Goal: Book appointment/travel/reservation

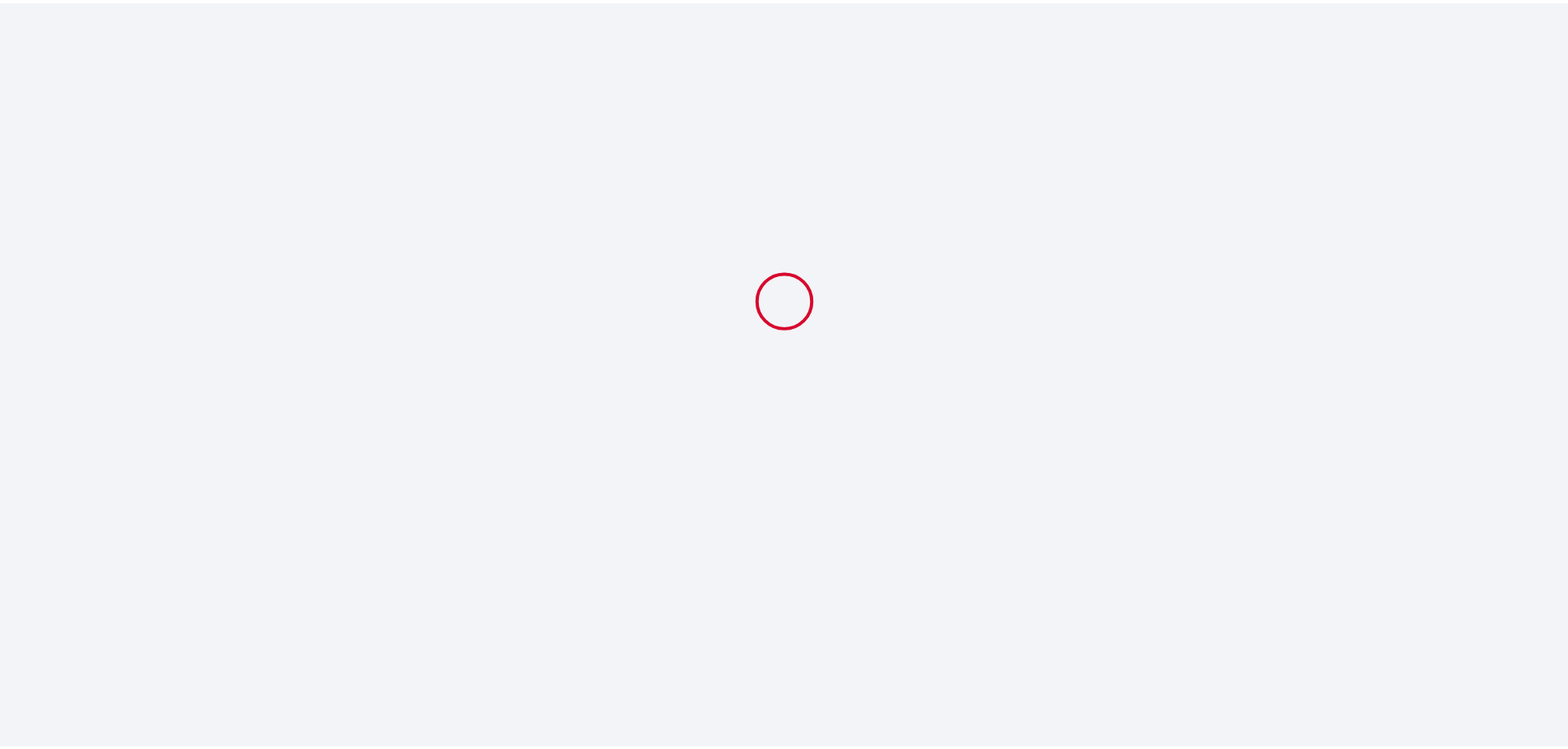
select select
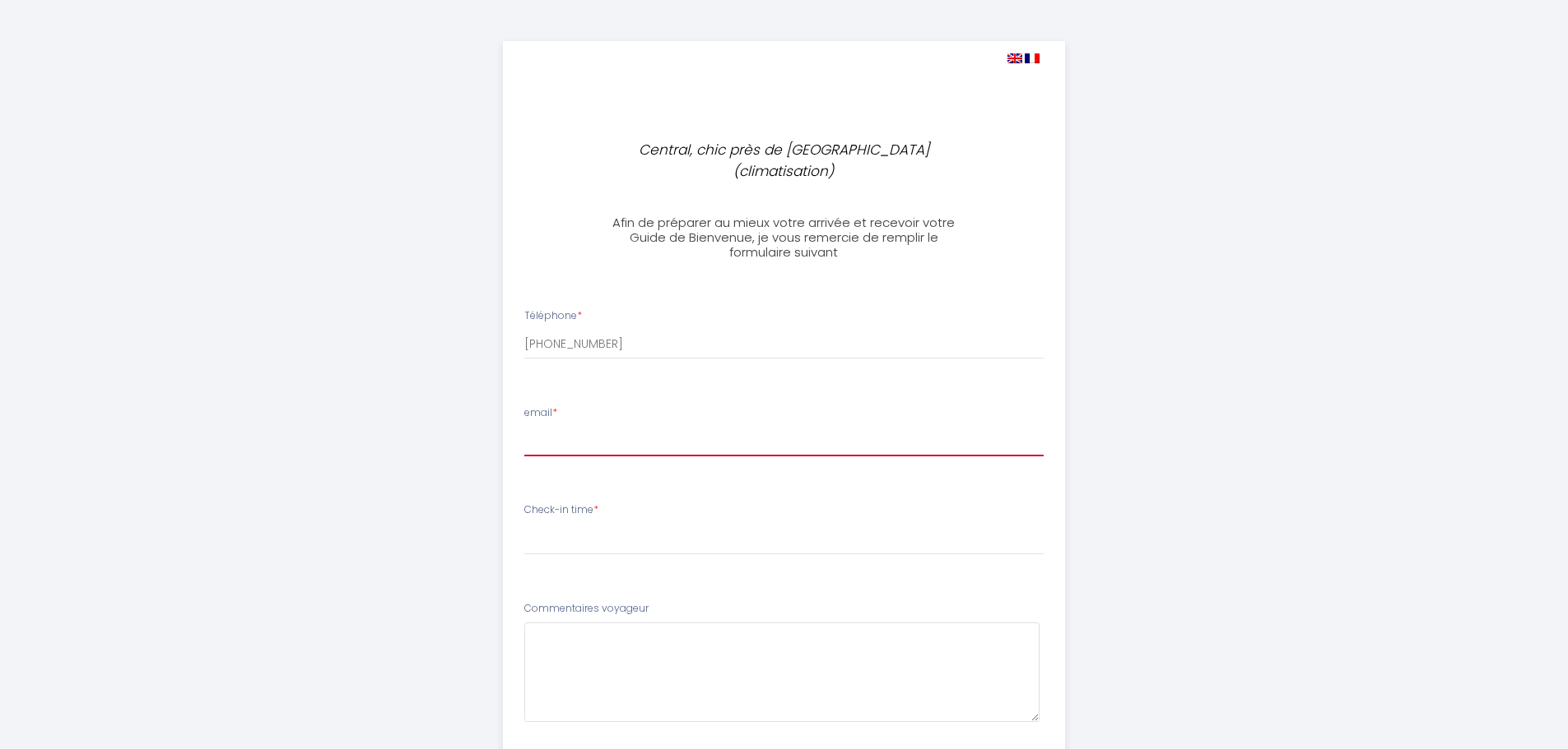
click at [612, 427] on input "email *" at bounding box center [784, 441] width 519 height 30
type input "[EMAIL_ADDRESS][DOMAIN_NAME]"
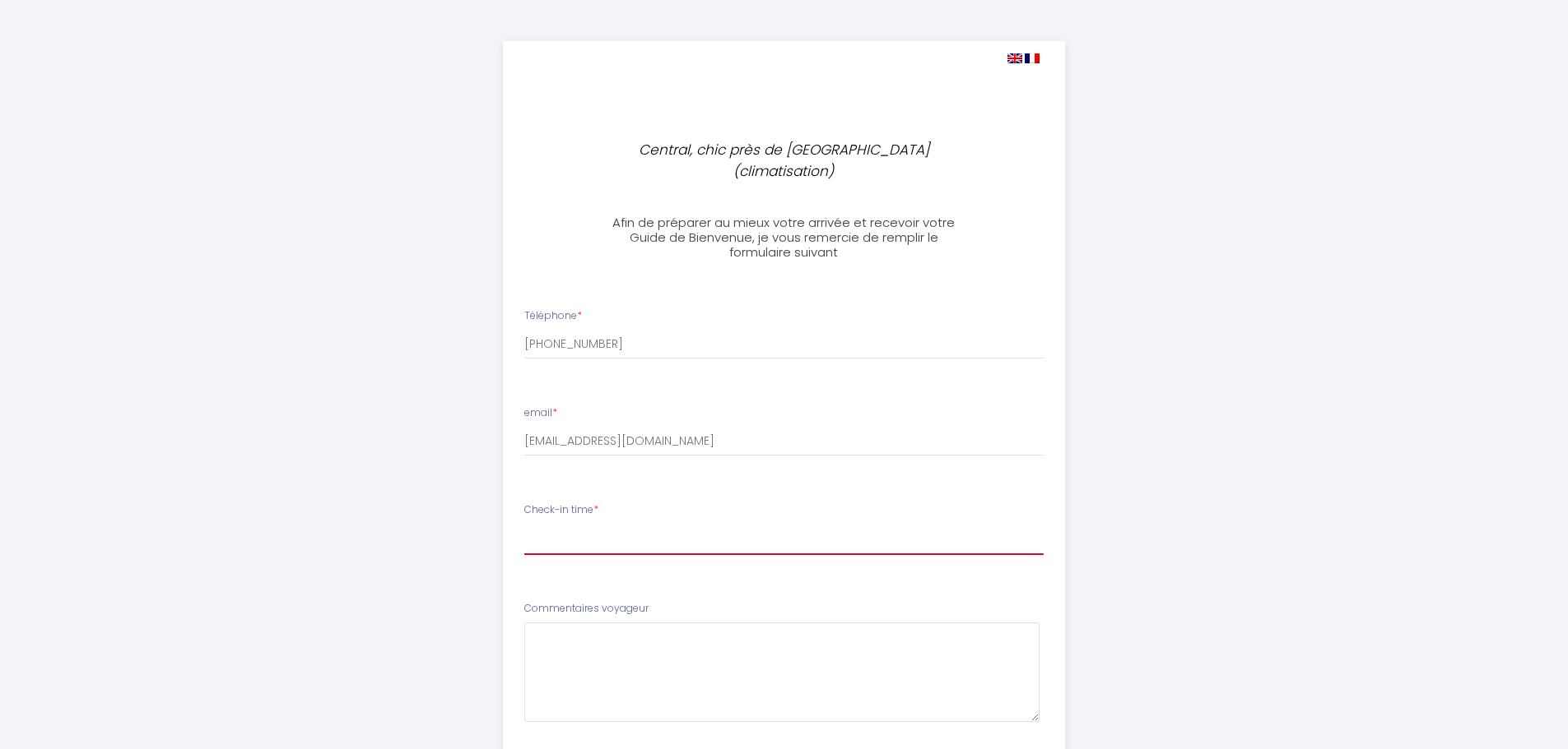
click at [650, 524] on select "14:00 14:30 15:00 15:30 16:00 16:30 17:00 17:30 18:00 18:30 19:00 19:30 20:00 2…" at bounding box center [784, 540] width 519 height 31
click at [1437, 272] on div "Central, chic près de [GEOGRAPHIC_DATA] (climatisation) Afin de préparer au mie…" at bounding box center [784, 514] width 1568 height 1029
click at [404, 391] on div "Central, chic près de [GEOGRAPHIC_DATA] (climatisation) Afin de préparer au mie…" at bounding box center [784, 514] width 843 height 1029
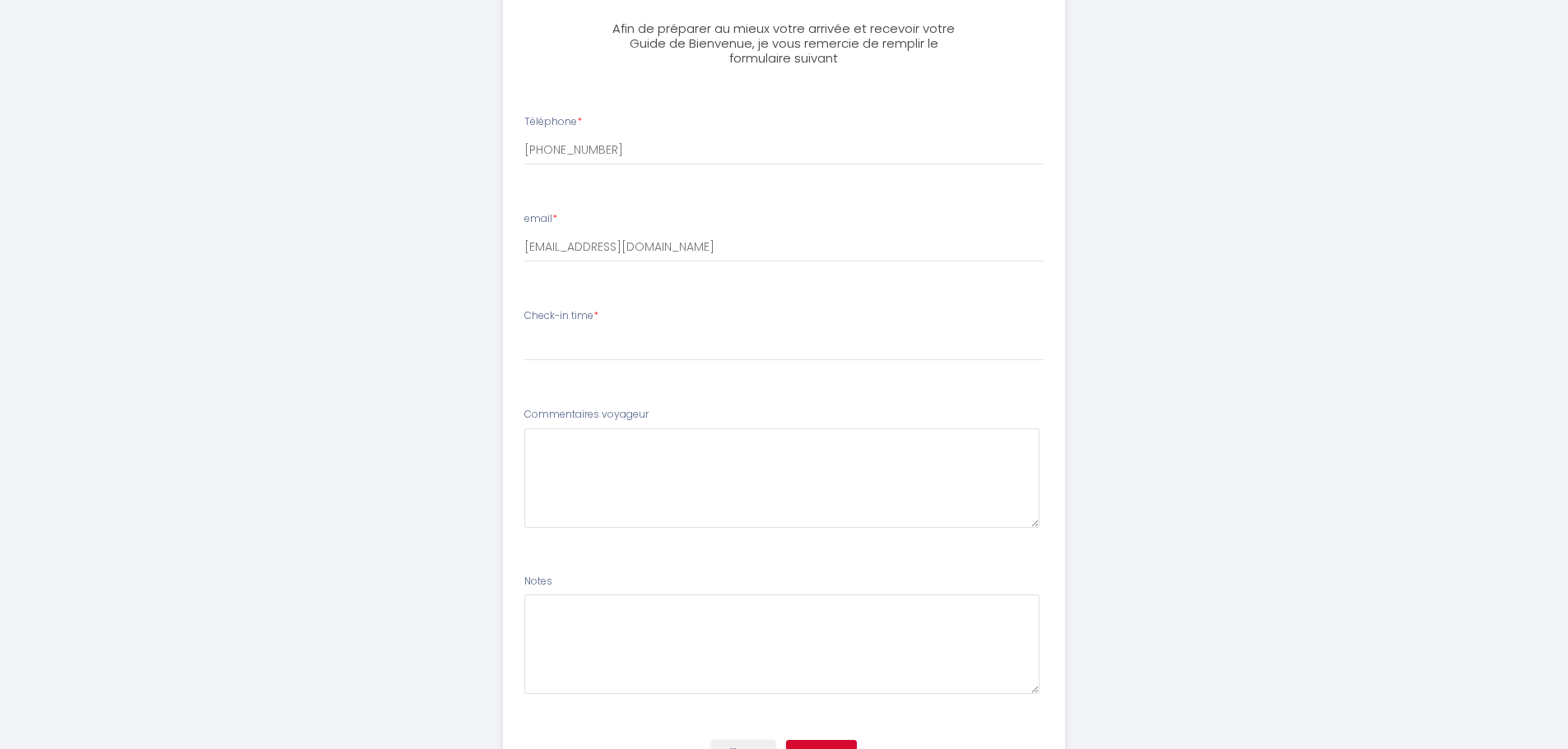
scroll to position [246, 0]
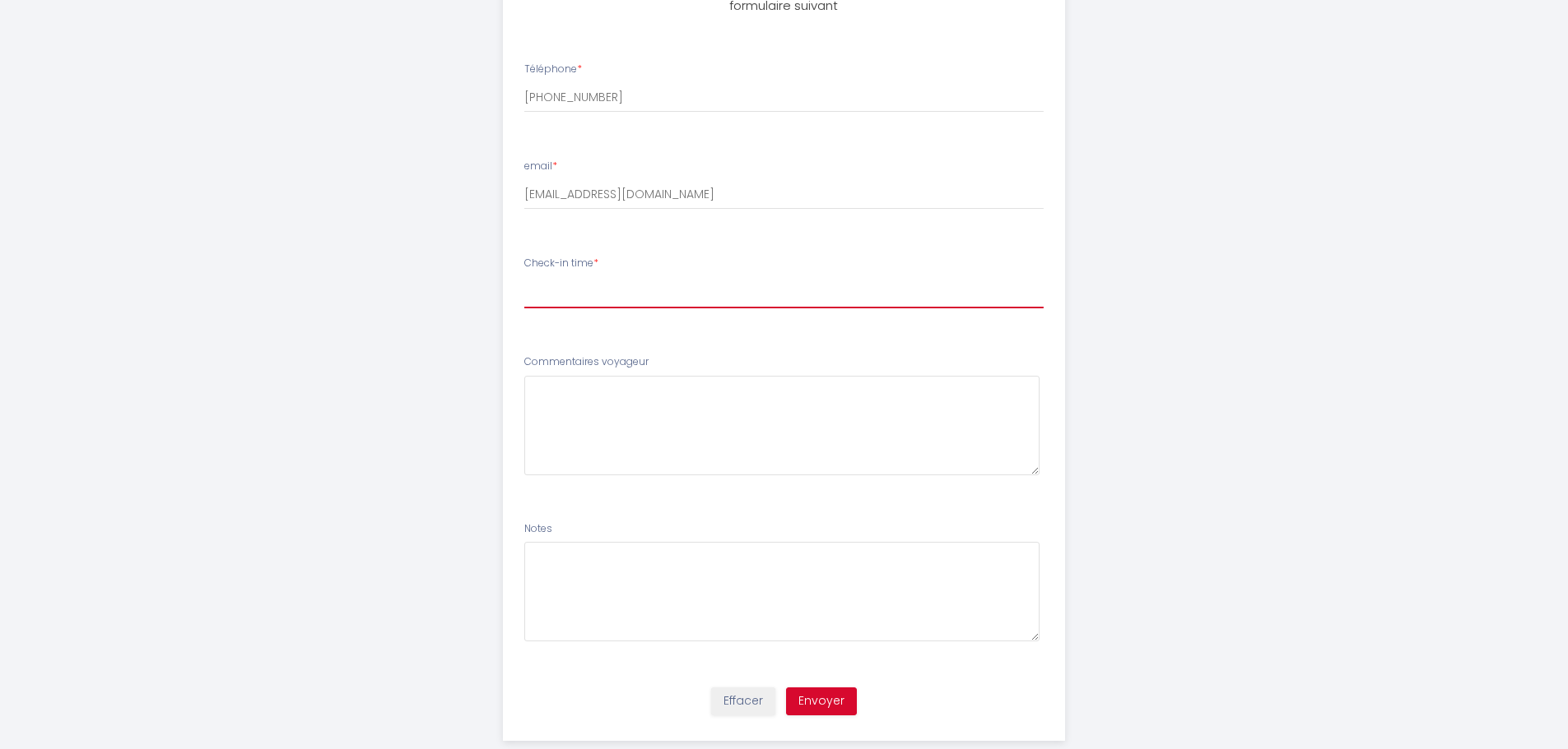
click at [653, 277] on select "14:00 14:30 15:00 15:30 16:00 16:30 17:00 17:30 18:00 18:30 19:00 19:30 20:00 2…" at bounding box center [784, 293] width 519 height 31
select select "17:00"
click at [525, 277] on select "14:00 14:30 15:00 15:30 16:00 16:30 17:00 17:30 18:00 18:30 19:00 19:30 20:00 2…" at bounding box center [784, 293] width 519 height 31
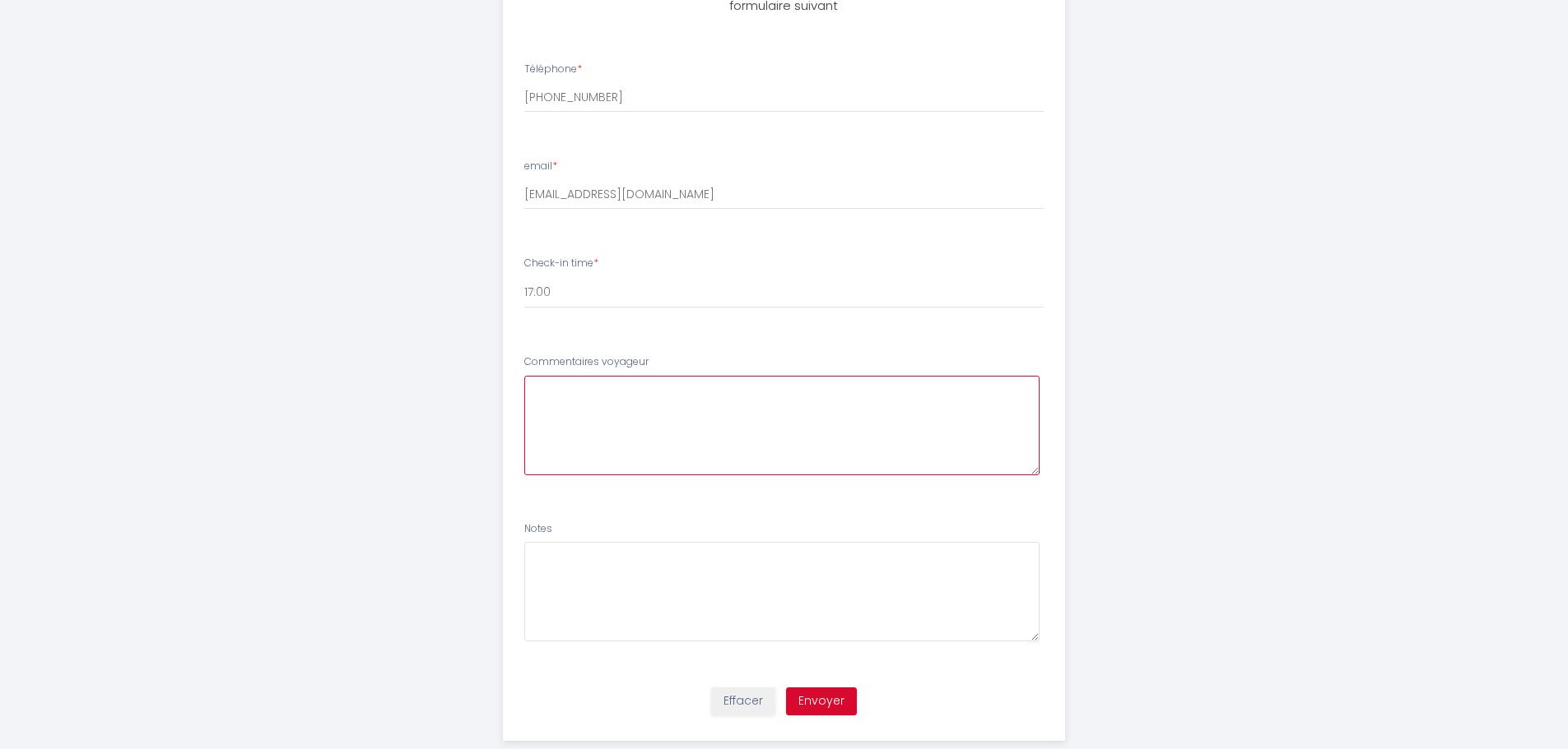
click at [637, 416] on voyageur3 at bounding box center [782, 426] width 515 height 100
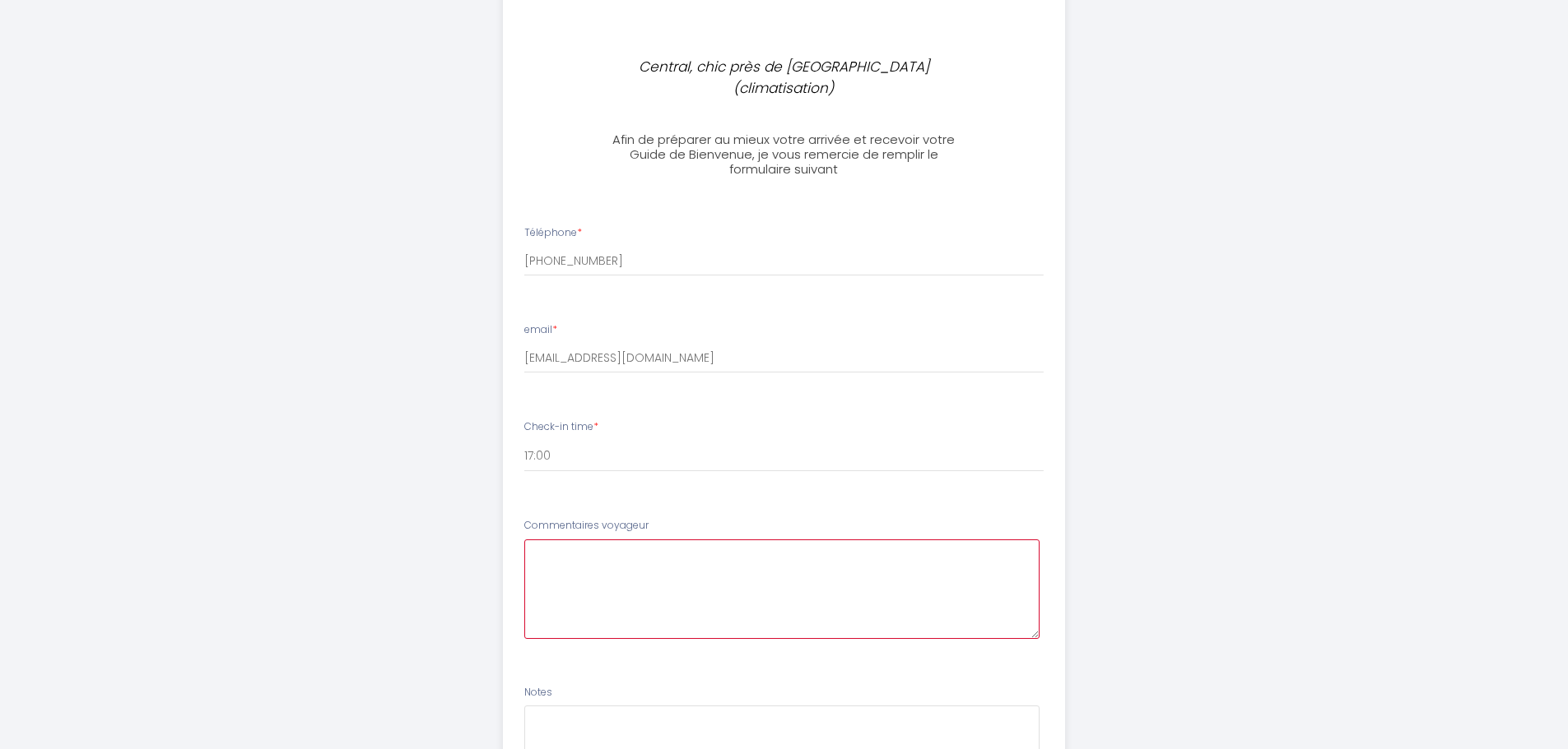
scroll to position [175, 0]
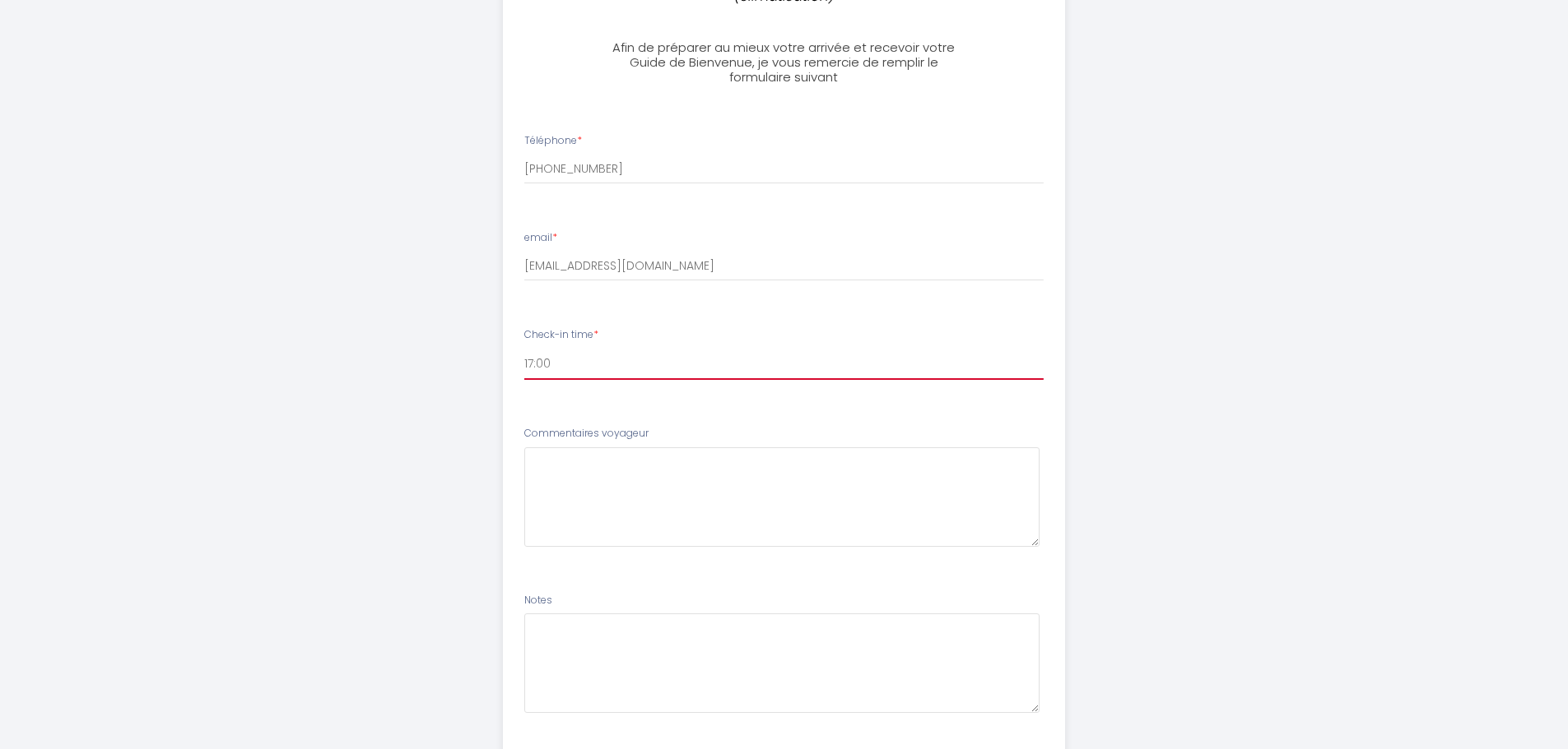
click at [690, 349] on select "14:00 14:30 15:00 15:30 16:00 16:30 17:00 17:30 18:00 18:30 19:00 19:30 20:00 2…" at bounding box center [784, 364] width 519 height 31
click at [525, 349] on select "14:00 14:30 15:00 15:30 16:00 16:30 17:00 17:30 18:00 18:30 19:00 19:30 20:00 2…" at bounding box center [784, 364] width 519 height 31
click at [1238, 307] on div "Central, chic près de [GEOGRAPHIC_DATA] (climatisation) Afin de préparer au mie…" at bounding box center [784, 339] width 1568 height 1029
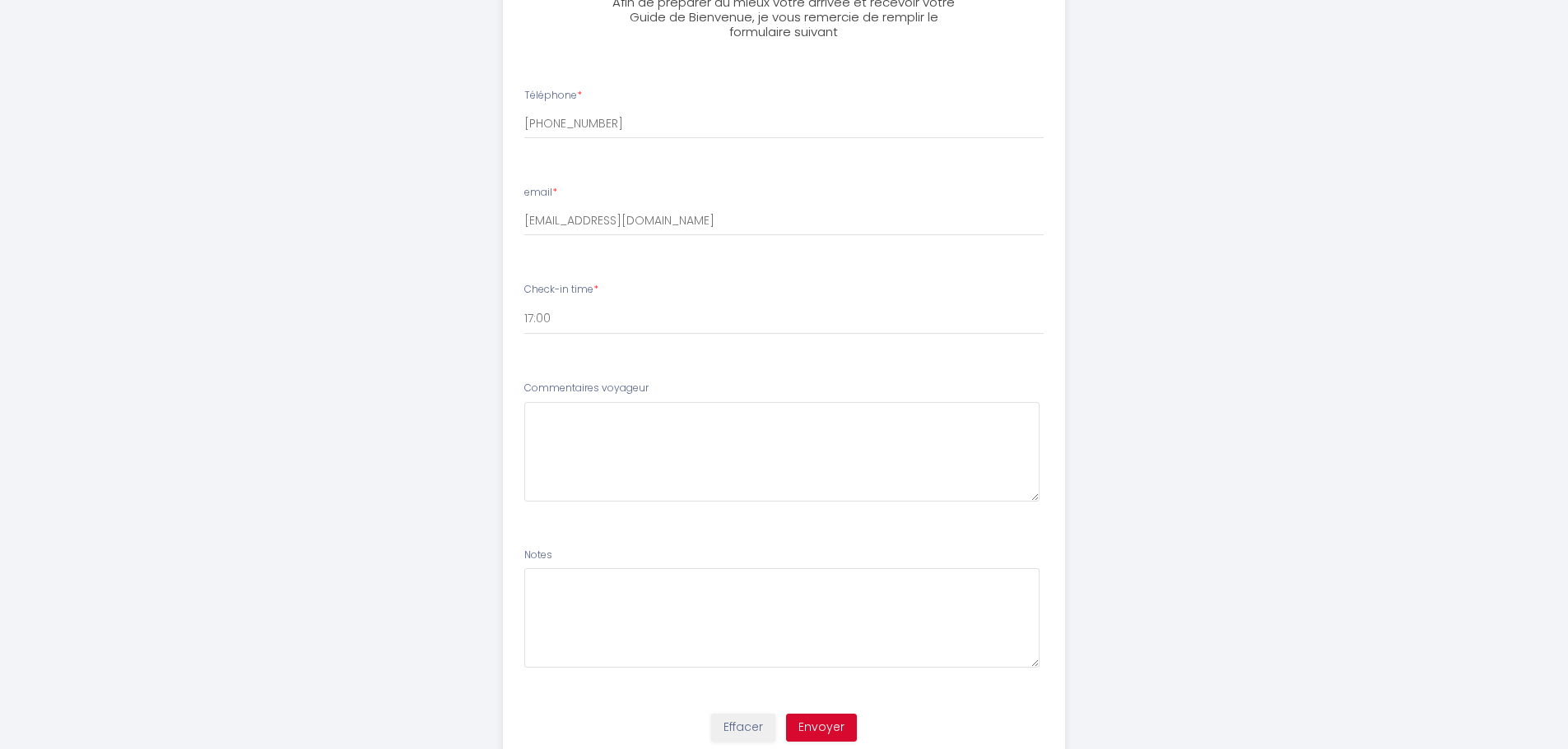
scroll to position [258, 0]
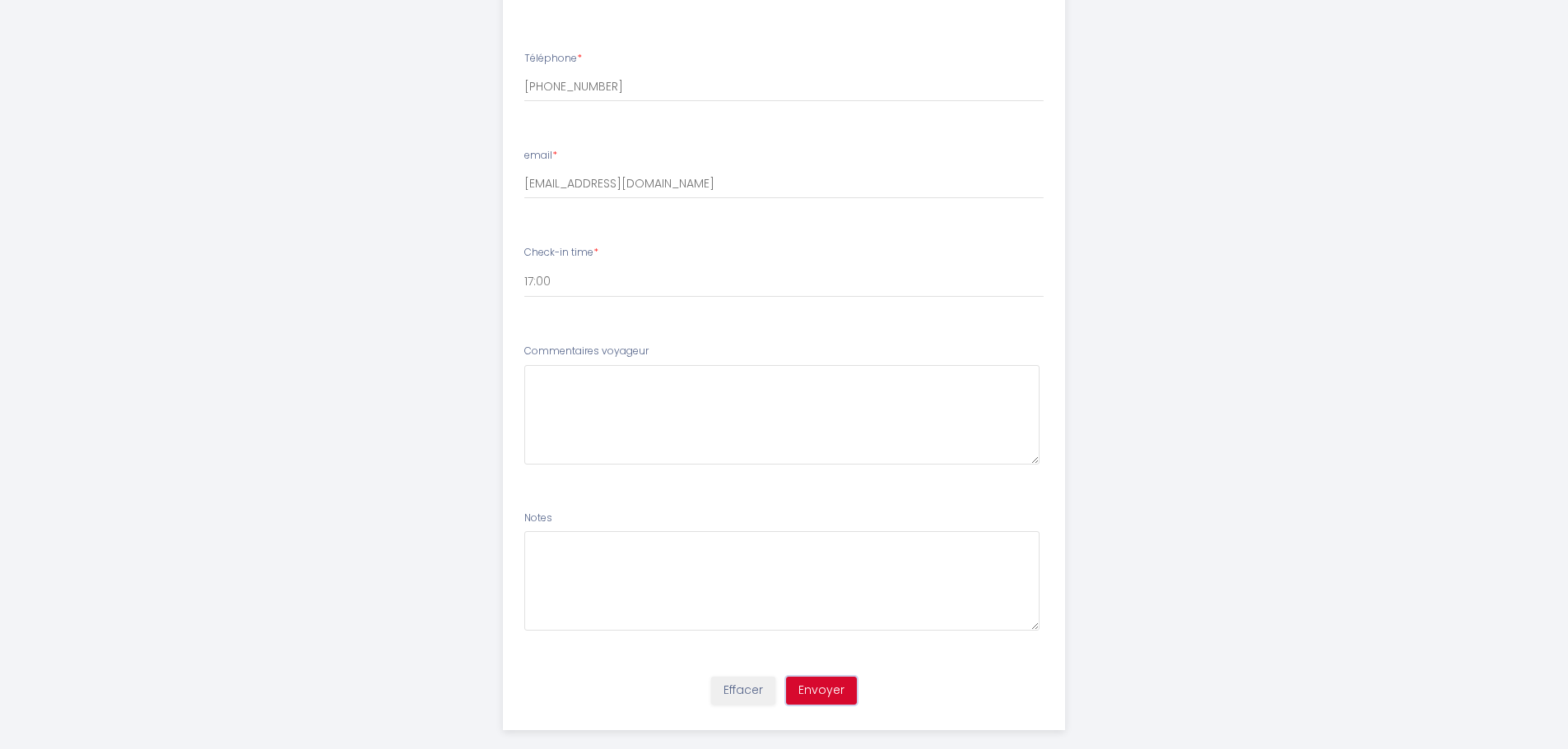
click at [833, 677] on button "Envoyer" at bounding box center [821, 691] width 71 height 28
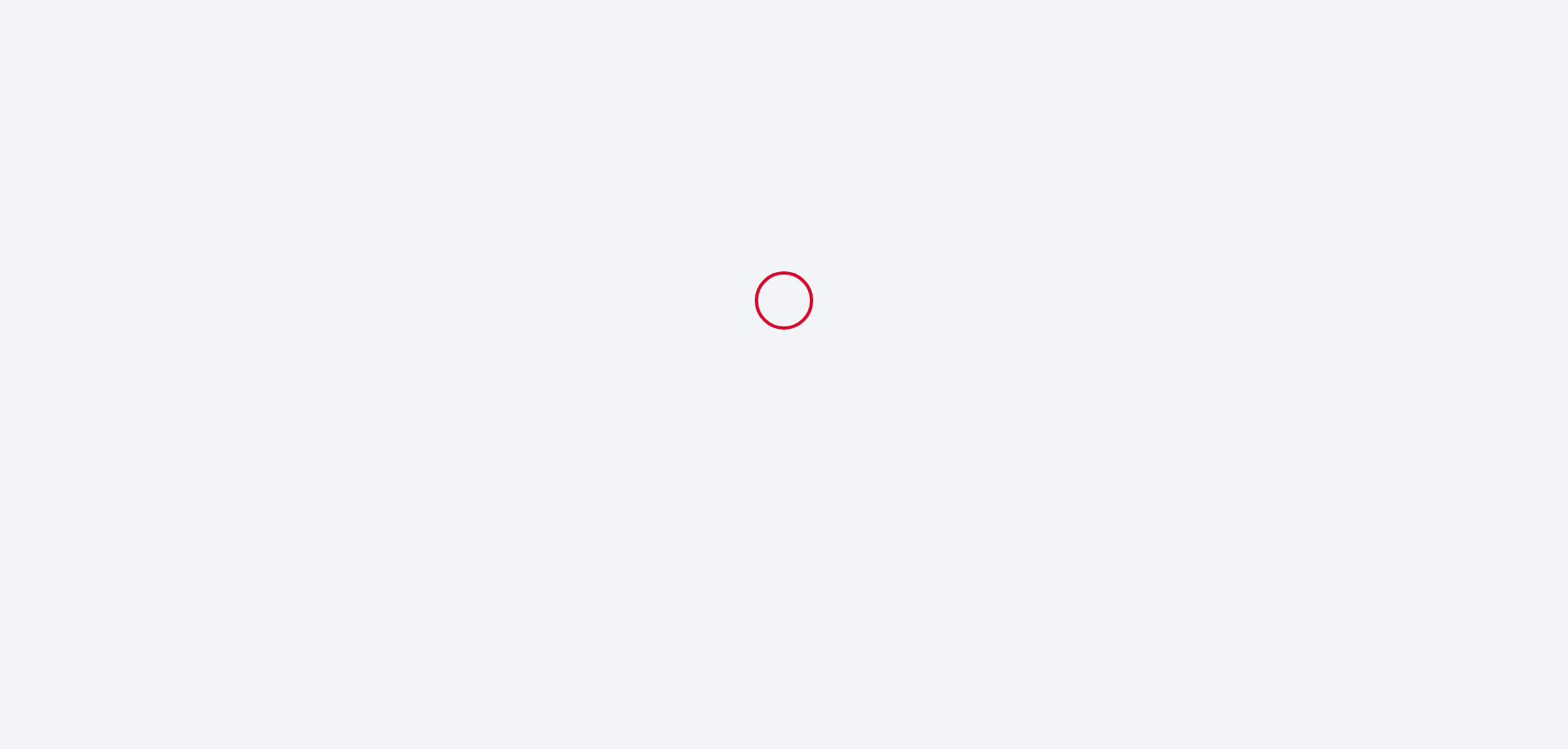
select select "17:00"
